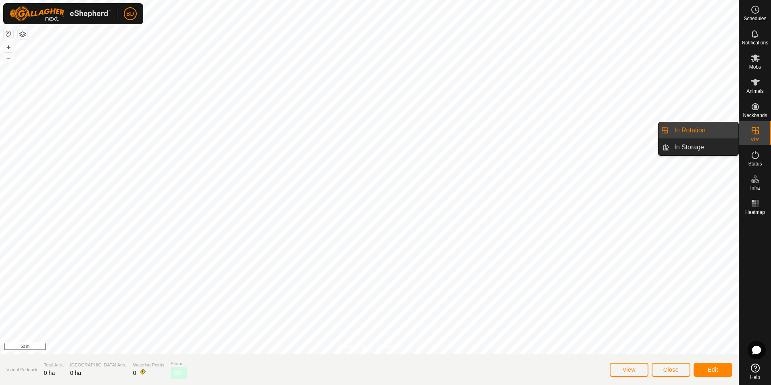
click at [755, 128] on icon at bounding box center [755, 130] width 7 height 7
click at [687, 131] on link "In Rotation" at bounding box center [703, 130] width 69 height 16
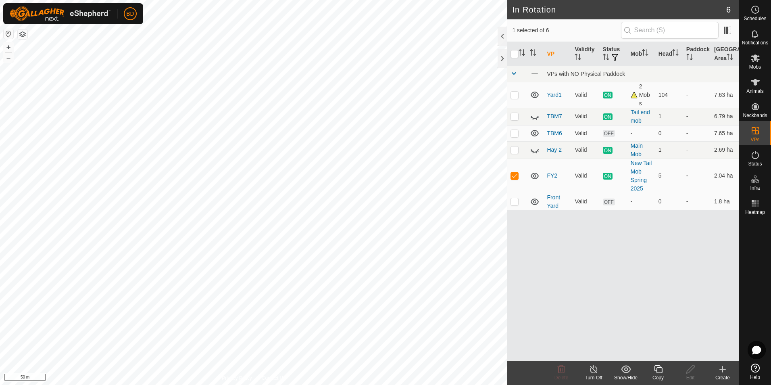
checkbox input "false"
click at [561, 368] on icon at bounding box center [562, 369] width 8 height 8
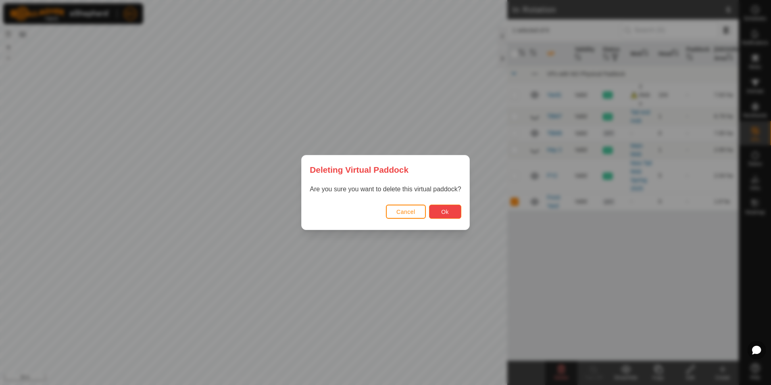
click at [442, 208] on span "Ok" at bounding box center [445, 211] width 8 height 6
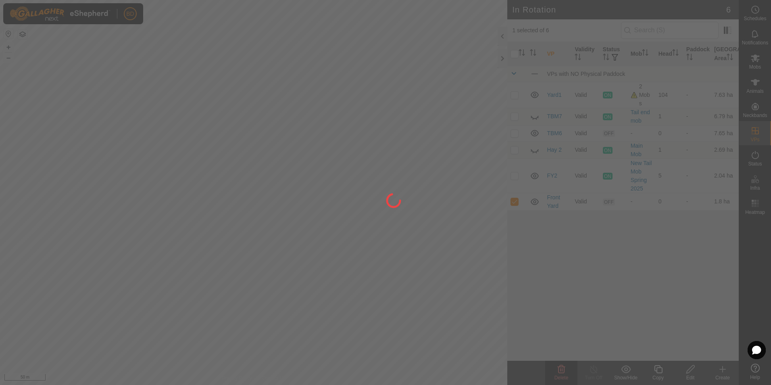
checkbox input "false"
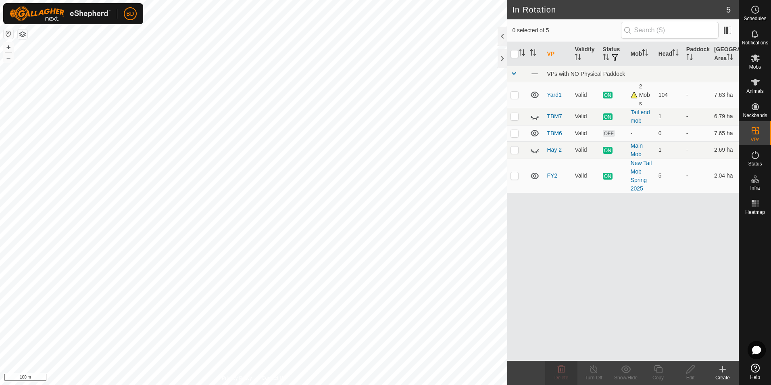
checkbox input "true"
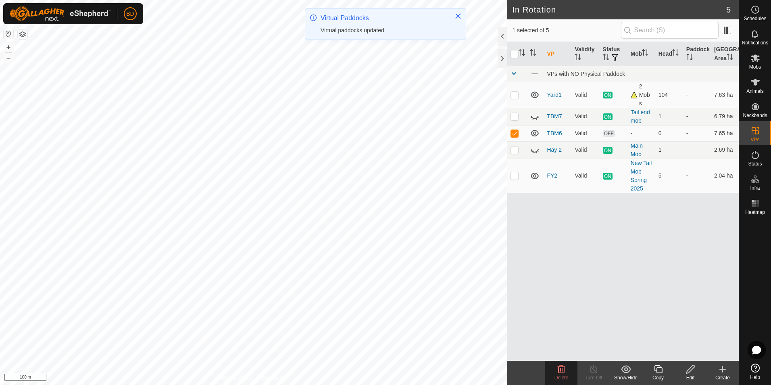
click at [560, 371] on icon at bounding box center [562, 369] width 8 height 8
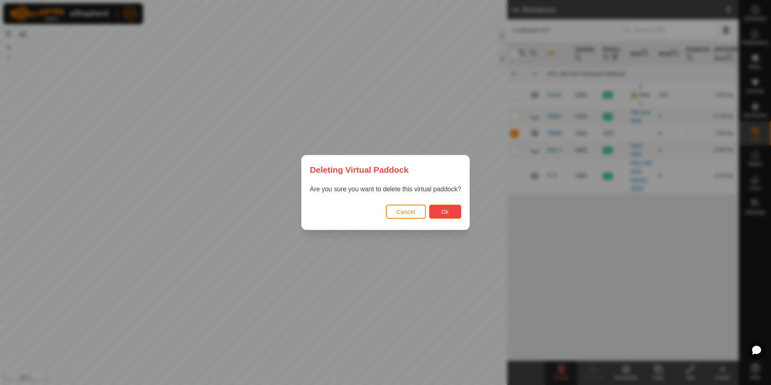
click at [446, 213] on span "Ok" at bounding box center [445, 211] width 8 height 6
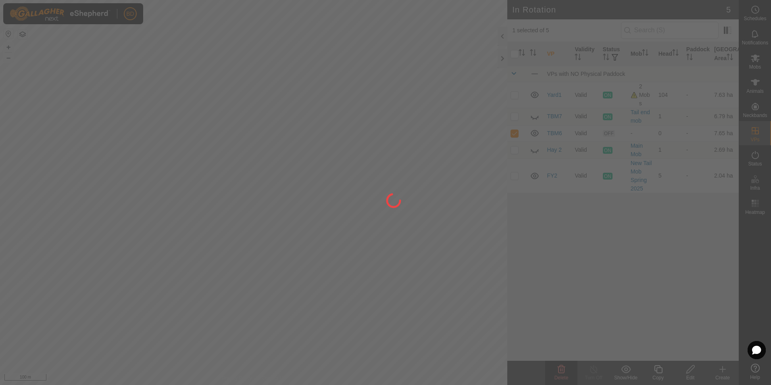
checkbox input "false"
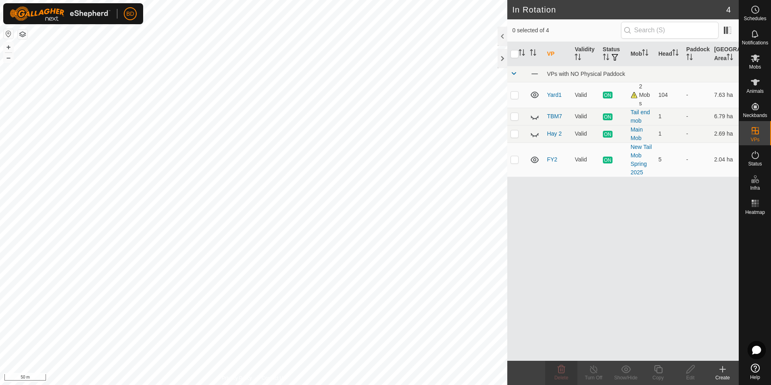
checkbox input "true"
click at [660, 371] on icon at bounding box center [658, 369] width 10 height 10
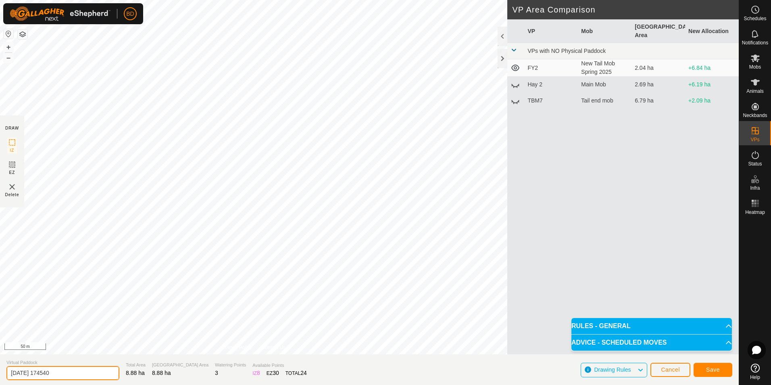
click at [72, 374] on input "[DATE] 174540" at bounding box center [62, 373] width 113 height 14
drag, startPoint x: 80, startPoint y: 374, endPoint x: -2, endPoint y: 374, distance: 81.9
click at [0, 374] on html "BD Schedules Notifications Mobs Animals Neckbands VPs Status Infra Heatmap Help…" at bounding box center [385, 192] width 771 height 385
type input "Yard2"
click at [715, 371] on span "Save" at bounding box center [713, 369] width 14 height 6
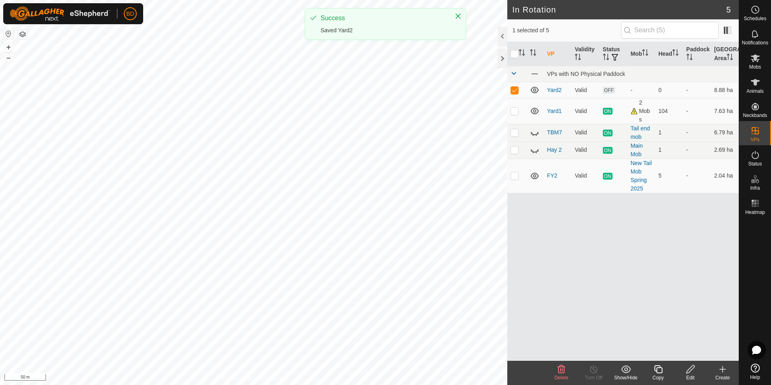
checkbox input "false"
checkbox input "true"
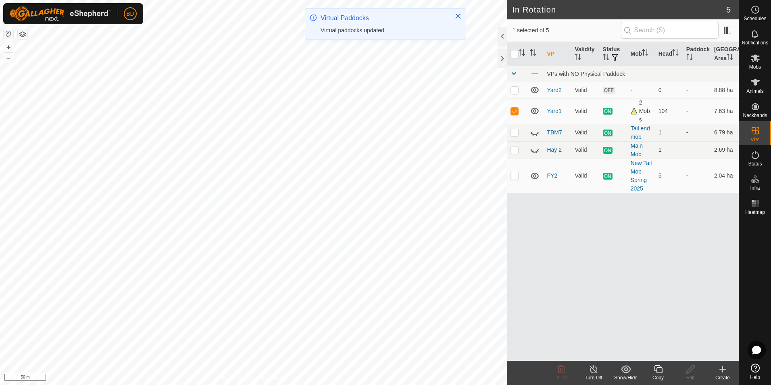
click at [596, 373] on icon at bounding box center [594, 369] width 10 height 10
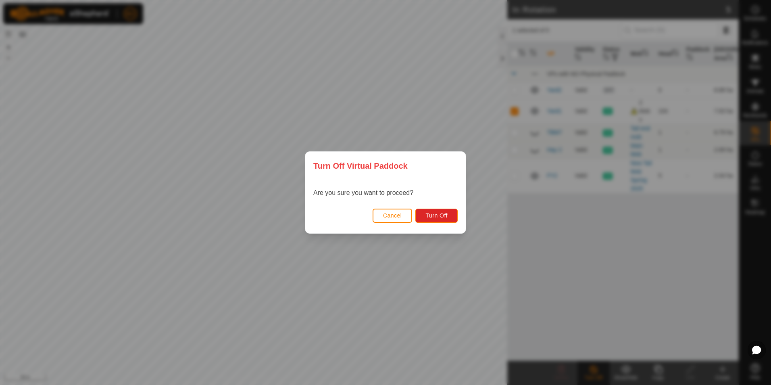
click at [434, 264] on div "Turn Off Virtual Paddock Are you sure you want to proceed? Cancel Turn Off" at bounding box center [385, 192] width 771 height 385
click at [397, 217] on span "Cancel" at bounding box center [392, 215] width 19 height 6
